Goal: Task Accomplishment & Management: Use online tool/utility

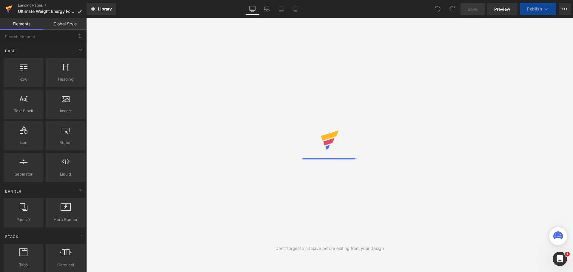
click at [11, 14] on icon at bounding box center [8, 8] width 7 height 15
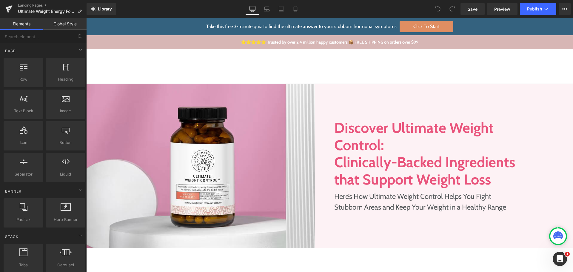
click at [430, 134] on h1 "Discover Ultimate Weight Control:" at bounding box center [427, 136] width 184 height 34
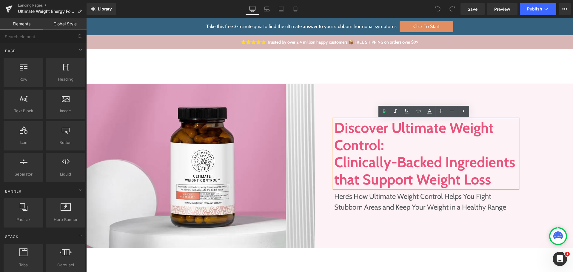
click at [470, 65] on link "Take the Quiz" at bounding box center [483, 66] width 30 height 8
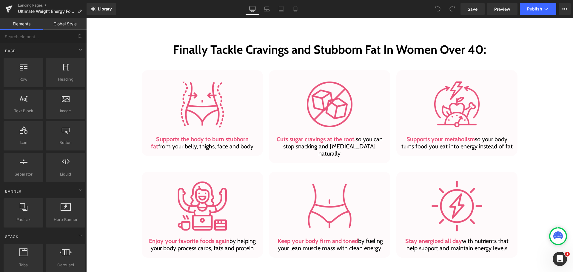
scroll to position [358, 0]
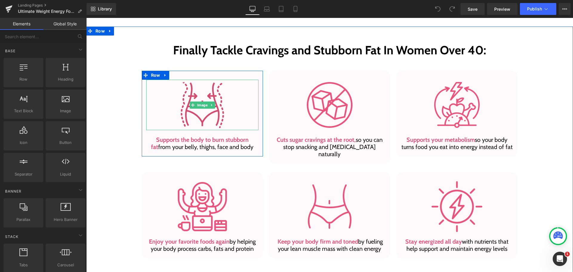
click at [205, 115] on img at bounding box center [202, 105] width 50 height 50
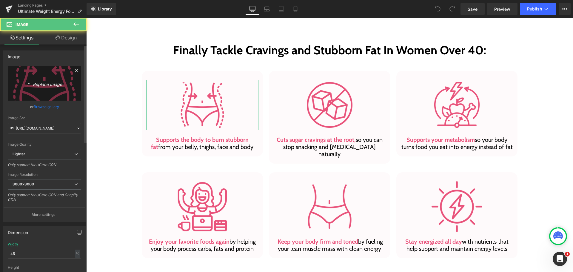
click at [34, 85] on icon "Replace Image" at bounding box center [45, 83] width 48 height 7
type input "C:\fakepath\burn-fat.svg"
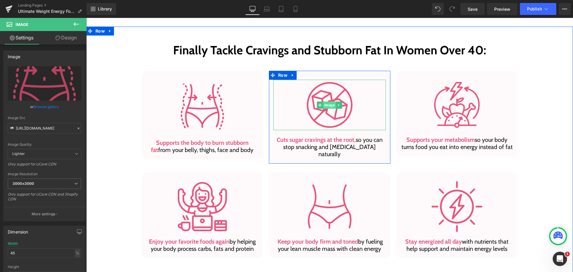
click at [329, 103] on span "Image" at bounding box center [329, 105] width 13 height 7
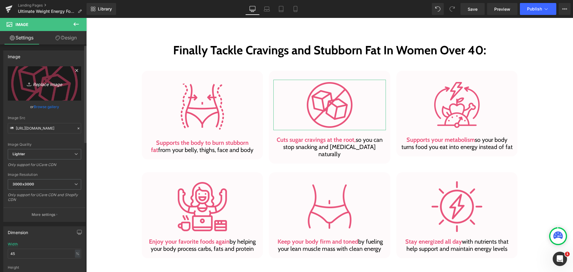
click at [36, 83] on icon "Replace Image" at bounding box center [45, 83] width 48 height 7
type input "C:\fakepath\sugar-cravings.svg"
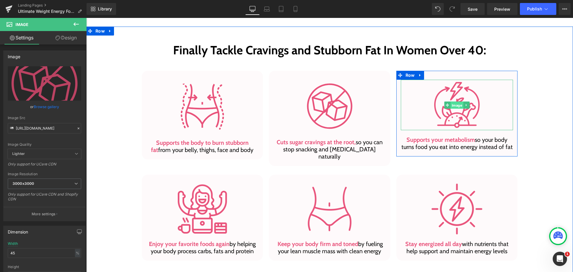
click at [459, 107] on span "Image" at bounding box center [457, 105] width 13 height 7
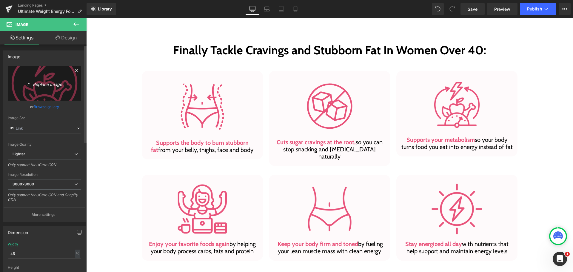
click at [51, 83] on icon "Replace Image" at bounding box center [45, 83] width 48 height 7
type input "C:\fakepath\metablism.svg"
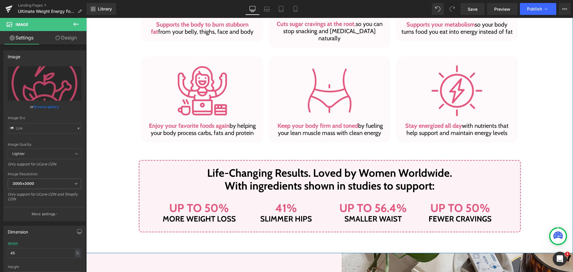
scroll to position [478, 0]
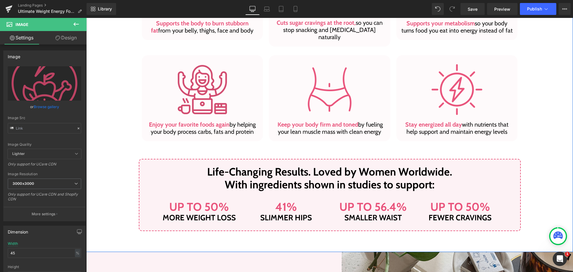
click at [187, 88] on img at bounding box center [202, 89] width 50 height 50
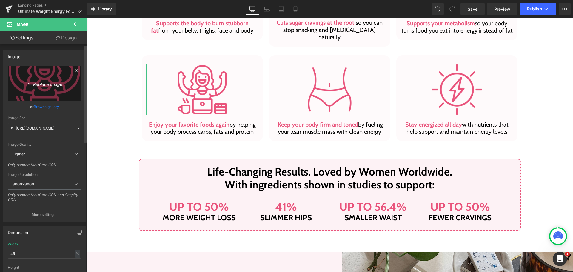
click at [48, 81] on icon "Replace Image" at bounding box center [45, 83] width 48 height 7
type input "C:\fakepath\happy-women.svg"
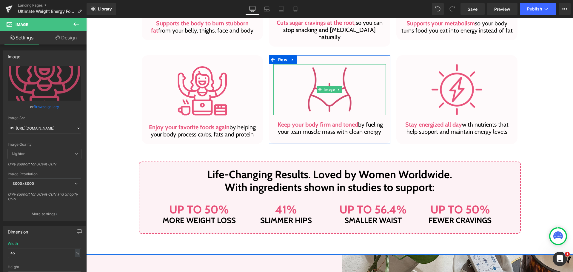
click at [332, 76] on img at bounding box center [330, 89] width 50 height 50
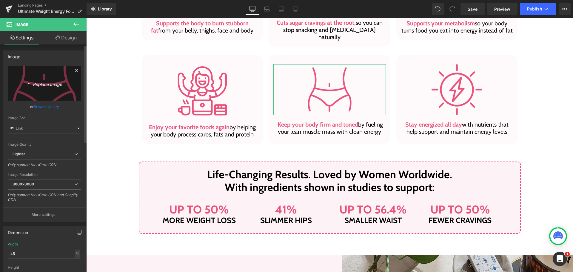
click at [40, 85] on icon "Replace Image" at bounding box center [45, 83] width 48 height 7
type input "C:\fakepath\fat-body.svg"
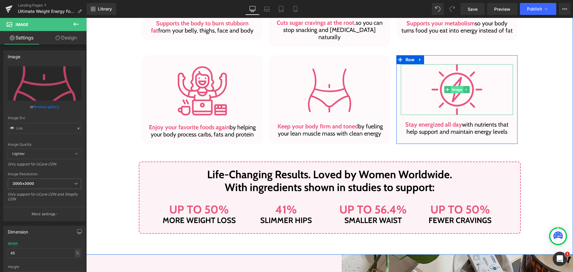
click at [461, 86] on span "Image" at bounding box center [457, 89] width 13 height 7
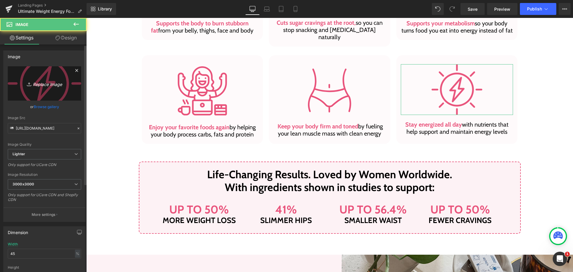
click at [45, 79] on link "Replace Image" at bounding box center [44, 83] width 73 height 34
type input "C:\fakepath\energized.svg"
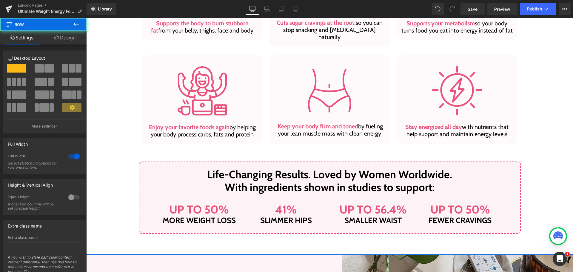
drag, startPoint x: 542, startPoint y: 80, endPoint x: 515, endPoint y: 61, distance: 33.4
click at [542, 80] on div "Finally Tackle Cravings and Stubborn Fat In Women Over 40: Heading Row Image Su…" at bounding box center [329, 78] width 475 height 312
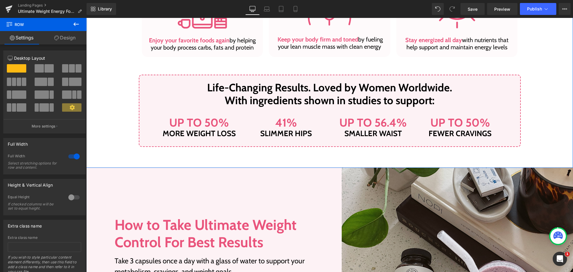
scroll to position [567, 0]
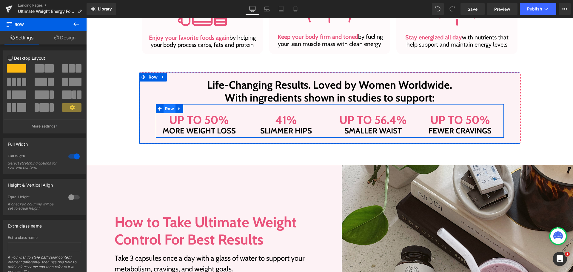
click at [168, 104] on span "Row" at bounding box center [170, 108] width 12 height 9
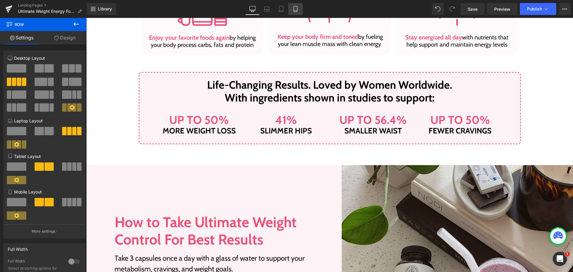
click at [295, 13] on link "Mobile" at bounding box center [296, 9] width 14 height 12
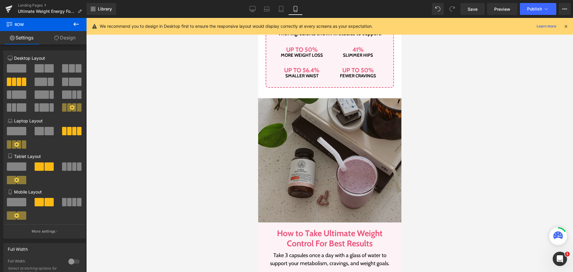
scroll to position [878, 0]
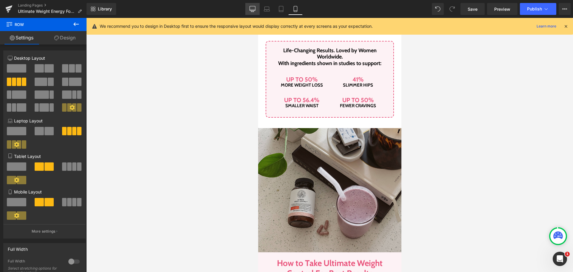
click at [254, 10] on icon at bounding box center [253, 10] width 6 height 0
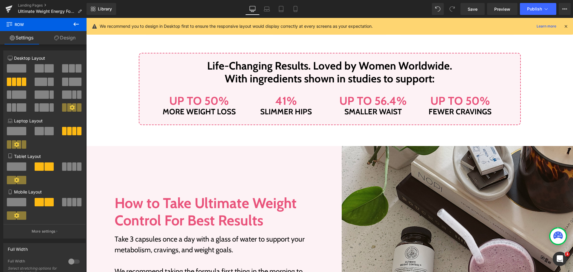
scroll to position [598, 0]
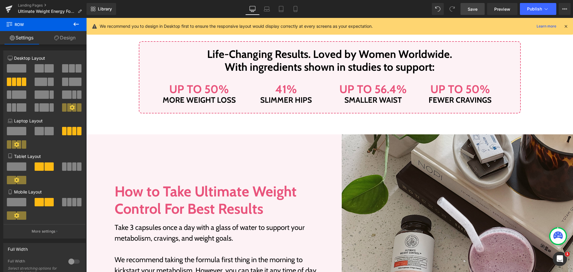
click at [480, 11] on link "Save" at bounding box center [473, 9] width 24 height 12
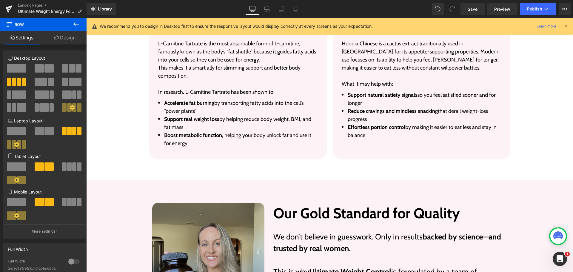
scroll to position [1285, 0]
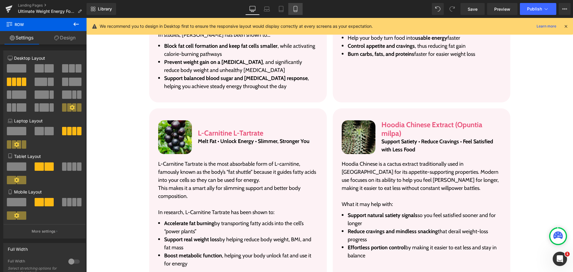
click at [294, 9] on icon at bounding box center [296, 9] width 6 height 6
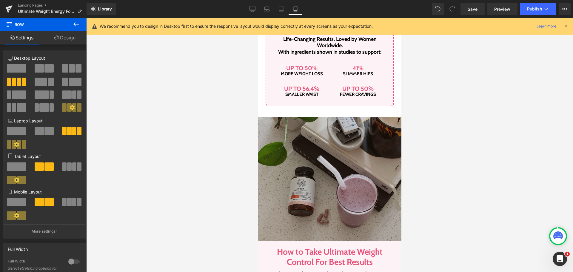
scroll to position [884, 0]
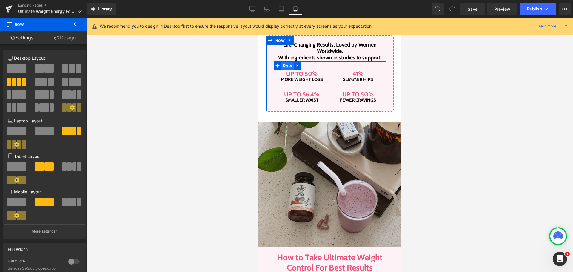
click at [289, 67] on span "Row" at bounding box center [287, 66] width 12 height 9
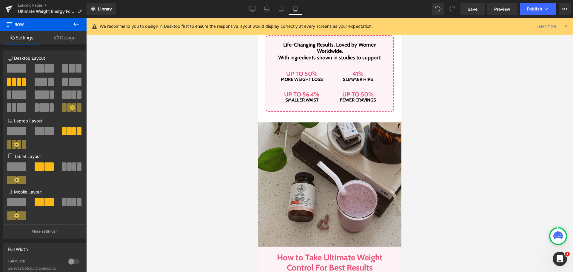
click at [570, 30] on div "We recommend you to design in Desktop first to ensure the responsive layout wou…" at bounding box center [330, 26] width 487 height 17
click at [566, 26] on icon at bounding box center [566, 26] width 5 height 5
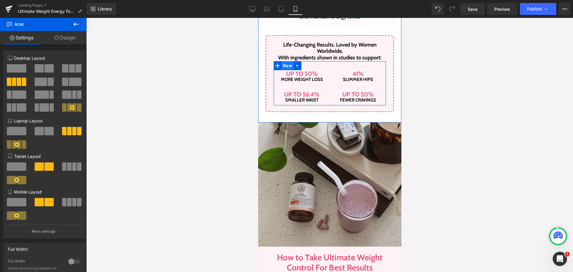
click at [284, 63] on span "Row" at bounding box center [287, 65] width 12 height 9
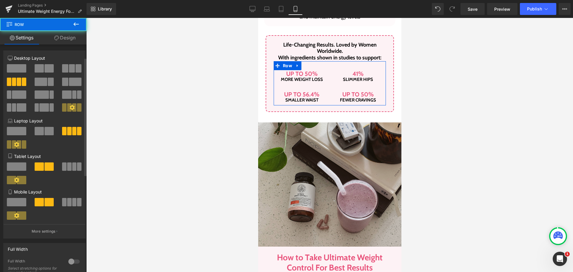
scroll to position [90, 0]
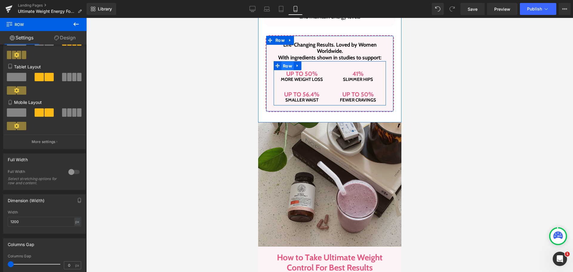
click at [282, 67] on span "Row" at bounding box center [287, 66] width 12 height 9
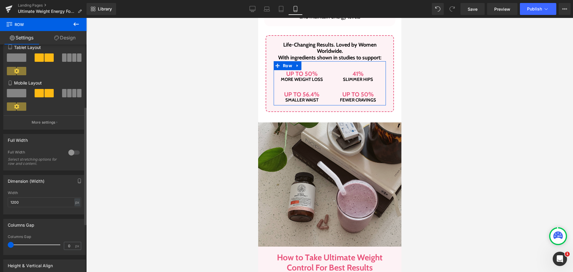
scroll to position [119, 0]
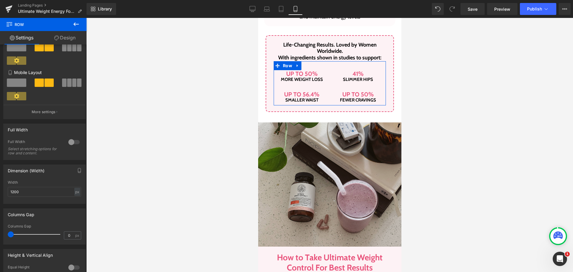
drag, startPoint x: 60, startPoint y: 34, endPoint x: 41, endPoint y: 73, distance: 43.5
click at [60, 33] on link "Design" at bounding box center [64, 37] width 43 height 13
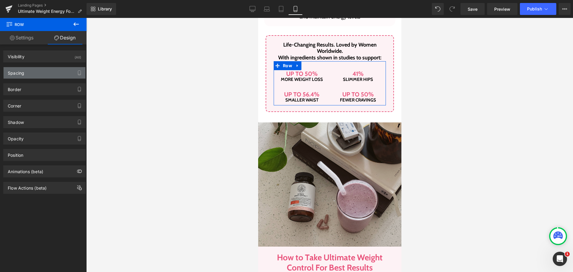
click at [41, 73] on div "Spacing" at bounding box center [45, 72] width 82 height 11
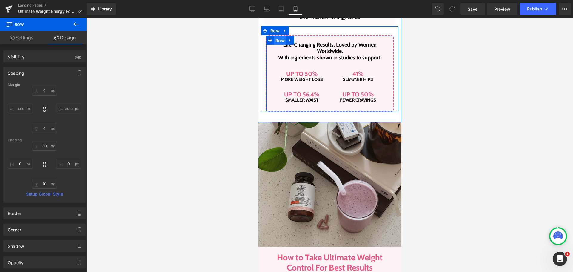
click at [277, 40] on span "Row" at bounding box center [280, 40] width 12 height 9
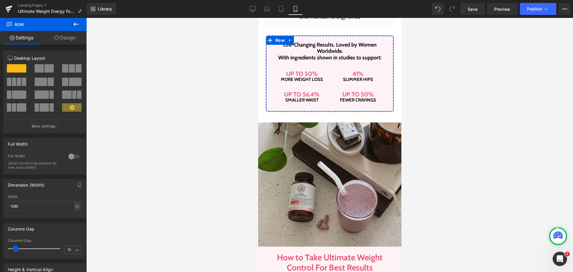
click at [73, 40] on link "Design" at bounding box center [64, 37] width 43 height 13
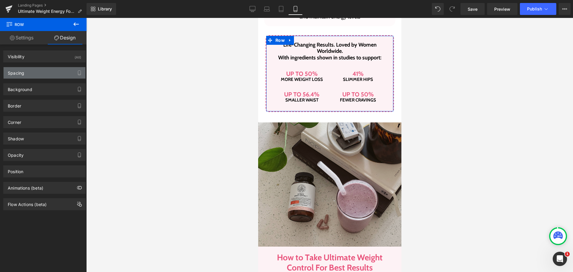
click at [46, 73] on div "Spacing" at bounding box center [45, 72] width 82 height 11
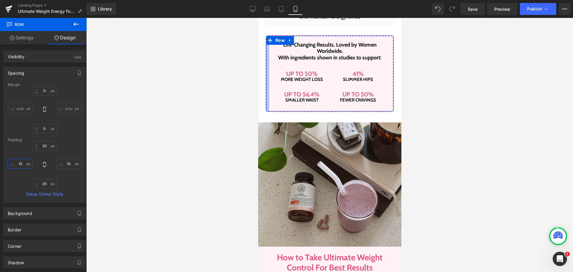
click at [23, 166] on input "text" at bounding box center [20, 164] width 25 height 10
type input "0"
type input "20"
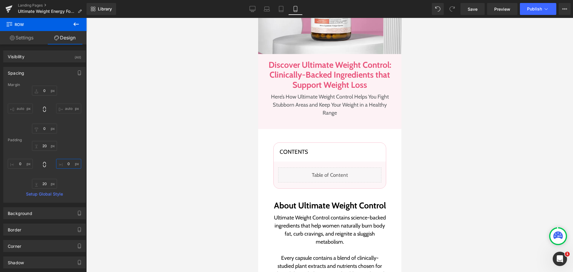
scroll to position [0, 0]
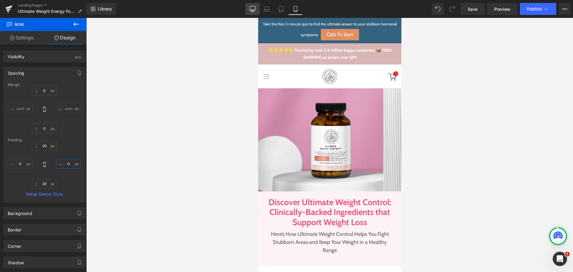
type input "0"
click at [251, 9] on icon at bounding box center [253, 9] width 6 height 6
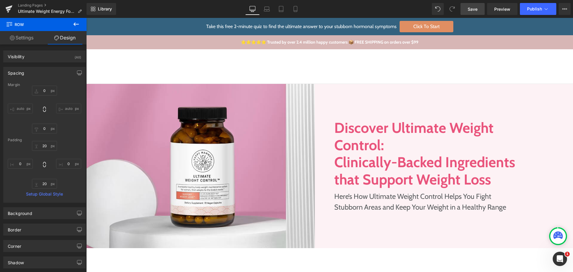
click at [471, 13] on link "Save" at bounding box center [473, 9] width 24 height 12
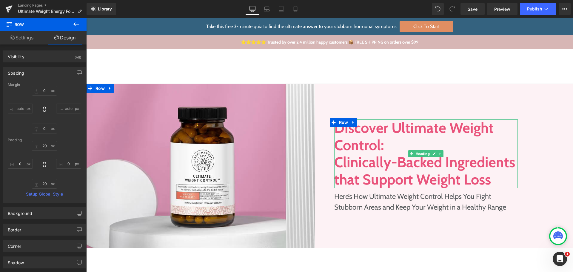
click at [336, 163] on h1 "Clinically-Backed Ingredients that Support Weight Loss" at bounding box center [427, 171] width 184 height 34
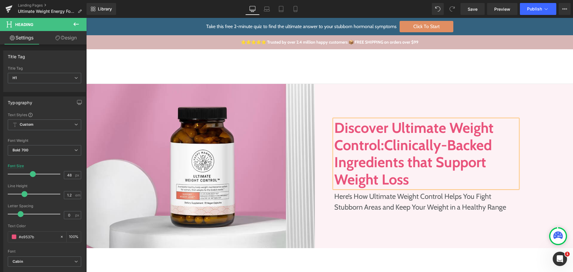
click at [358, 155] on span "Clinically-Backed Ingredients that Support Weight Loss" at bounding box center [414, 162] width 158 height 52
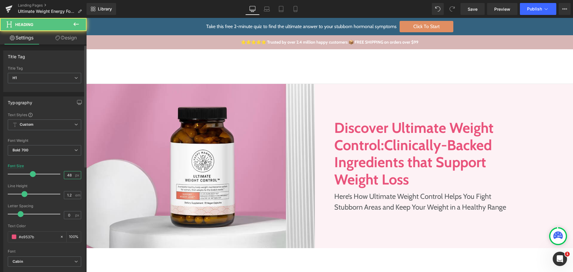
click at [68, 173] on input "48" at bounding box center [69, 174] width 10 height 7
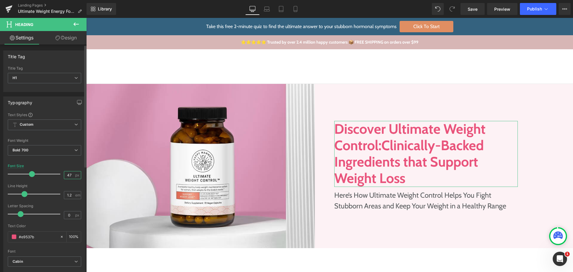
type input "48"
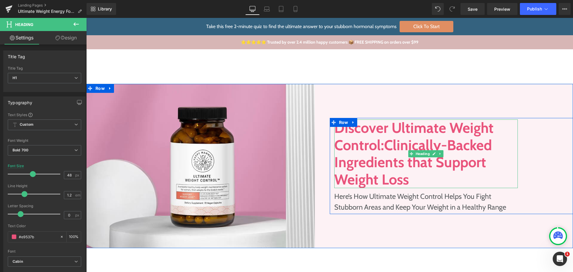
click at [379, 147] on h1 "Discover Ultimate Weight Control: Clinically-Backed Ingredients that Support We…" at bounding box center [427, 153] width 184 height 69
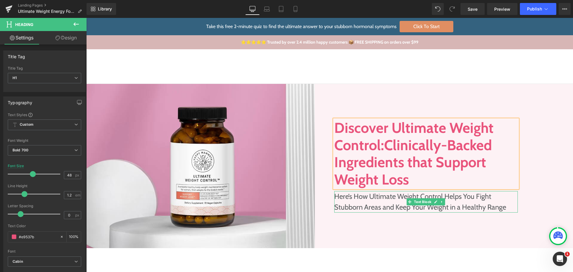
drag, startPoint x: 375, startPoint y: 205, endPoint x: 254, endPoint y: 202, distance: 121.0
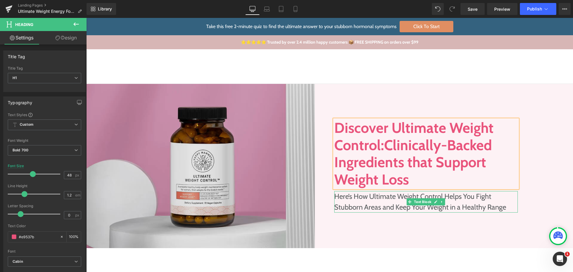
click at [375, 205] on p "Here’s How Ultimate Weight Control Helps You Fight Stubborn Areas and Keep Your…" at bounding box center [427, 202] width 184 height 22
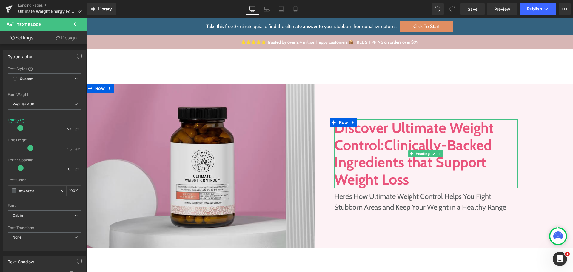
drag, startPoint x: 393, startPoint y: 130, endPoint x: 90, endPoint y: 139, distance: 303.9
click at [393, 130] on h1 "Discover Ultimate Weight Control: Clinically-Backed Ingredients that Support We…" at bounding box center [427, 153] width 184 height 69
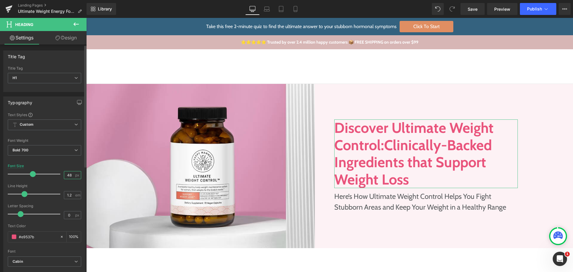
click at [71, 174] on input "48" at bounding box center [69, 174] width 10 height 7
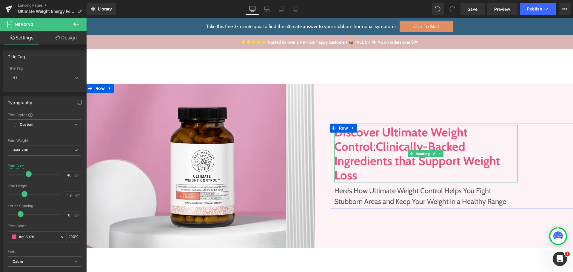
type input "40"
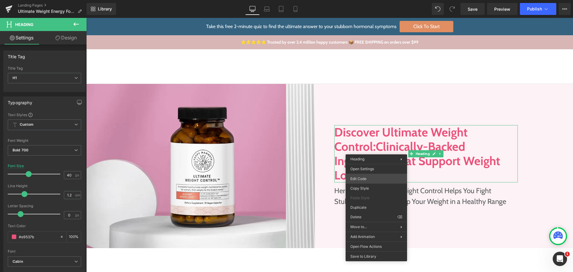
click at [374, 0] on div "Row You are previewing how the will restyle your page. You can not edit Element…" at bounding box center [286, 0] width 573 height 0
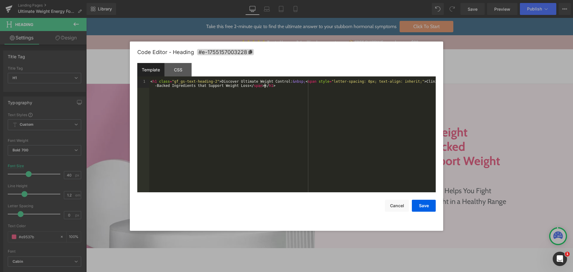
click at [293, 131] on div "< h1 class = "gf_gs-text-heading-2" > Discover Ultimate Weight Control: &nbsp; …" at bounding box center [292, 144] width 287 height 130
click at [283, 97] on div "< h1 class = "gf_gs-text-heading-2" > Discover Ultimate Weight Control: &nbsp; …" at bounding box center [292, 144] width 287 height 130
click at [220, 101] on div "< h1 class = "gf_gs-text-heading-2" > Discover Ultimate Weight Control: &nbsp; …" at bounding box center [292, 144] width 287 height 130
click at [283, 82] on div "< h1 class = "gf_gs-text-heading-2" > Discover Ultimate Weight Control: &nbsp; …" at bounding box center [292, 144] width 287 height 130
click at [292, 83] on div "< h1 class = "gf_gs-text-heading-2" > Discover Ultimate Weight Control: < span …" at bounding box center [292, 144] width 287 height 130
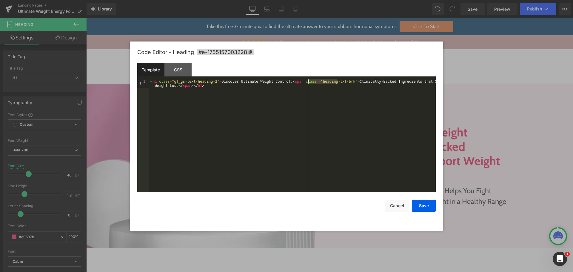
click at [299, 102] on div "< h1 class = "gf_gs-text-heading-2" > Discover Ultimate Weight Control: < span …" at bounding box center [292, 144] width 287 height 130
click at [240, 128] on div "< h1 class = "gf_gs-text-heading-2" > Discover Ultimate Weight Control: < span …" at bounding box center [293, 141] width 285 height 125
click at [228, 106] on div "< h1 class = "gf_gs-text-heading-2" > Discover Ultimate Weight Control: < span …" at bounding box center [293, 141] width 285 height 125
paste textarea
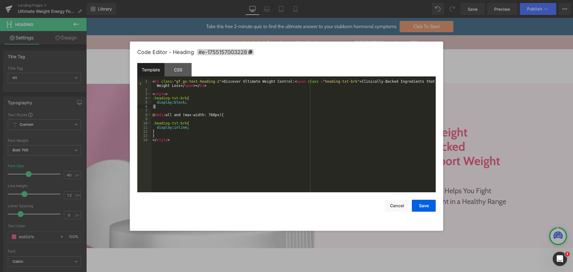
click at [228, 106] on div "< h1 class = "gf_gs-text-heading-2" > Discover Ultimate Weight Control: < span …" at bounding box center [293, 141] width 285 height 125
click at [419, 206] on button "Save" at bounding box center [424, 206] width 24 height 12
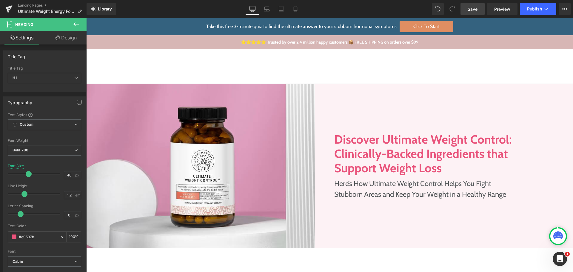
click at [475, 8] on span "Save" at bounding box center [473, 9] width 10 height 6
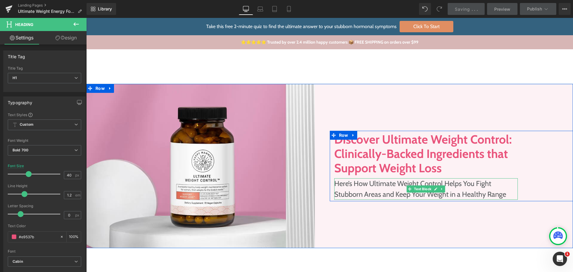
click at [352, 188] on p "Here’s How Ultimate Weight Control Helps You Fight Stubborn Areas and Keep Your…" at bounding box center [427, 189] width 184 height 22
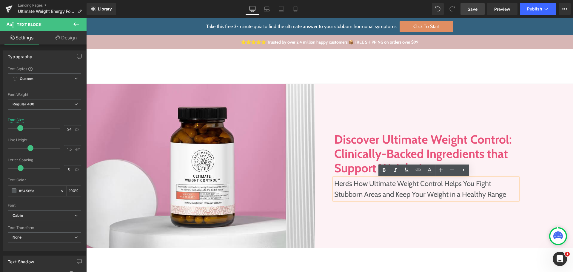
click at [360, 191] on p "Here’s How Ultimate Weight Control Helps You Fight Stubborn Areas and Keep Your…" at bounding box center [427, 189] width 184 height 22
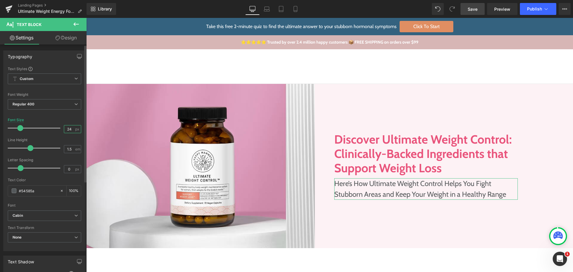
click at [69, 129] on input "24" at bounding box center [69, 128] width 10 height 7
type input "21"
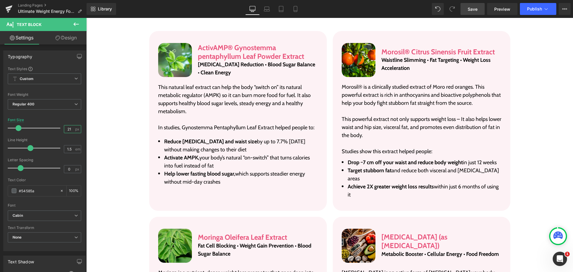
scroll to position [1075, 0]
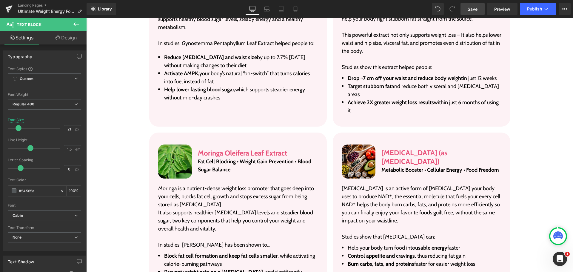
click at [475, 9] on span "Save" at bounding box center [473, 9] width 10 height 6
